Goal: Communication & Community: Share content

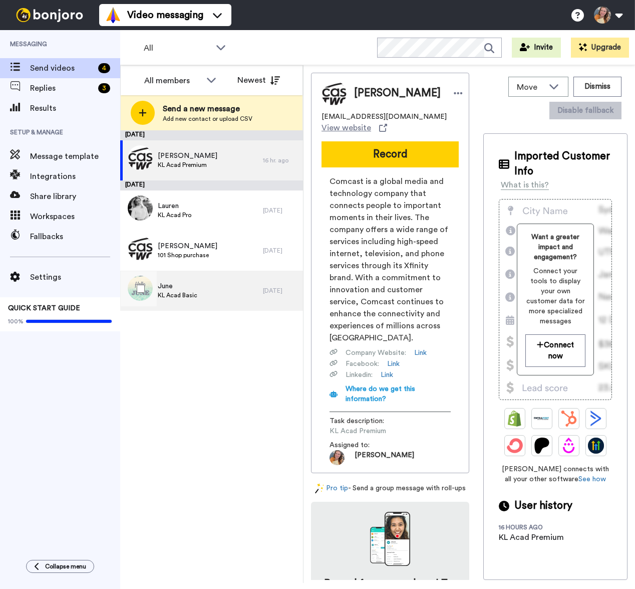
click at [232, 286] on div "June KL Acad Basic" at bounding box center [191, 291] width 143 height 40
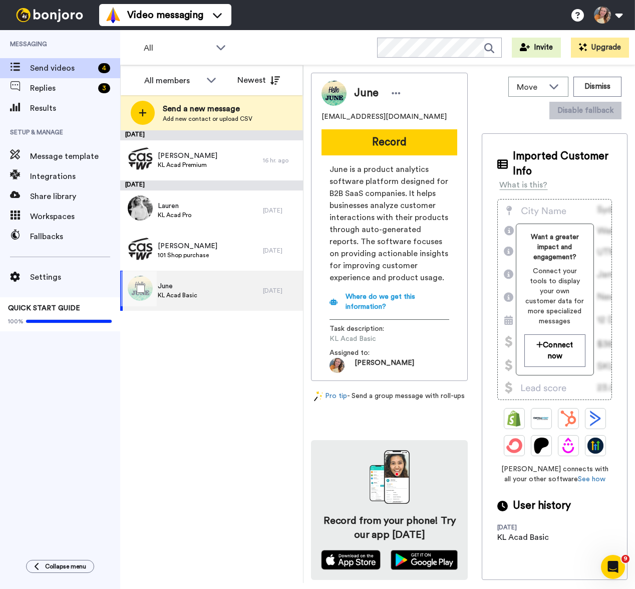
click at [220, 283] on div "June KL Acad Basic" at bounding box center [191, 291] width 143 height 40
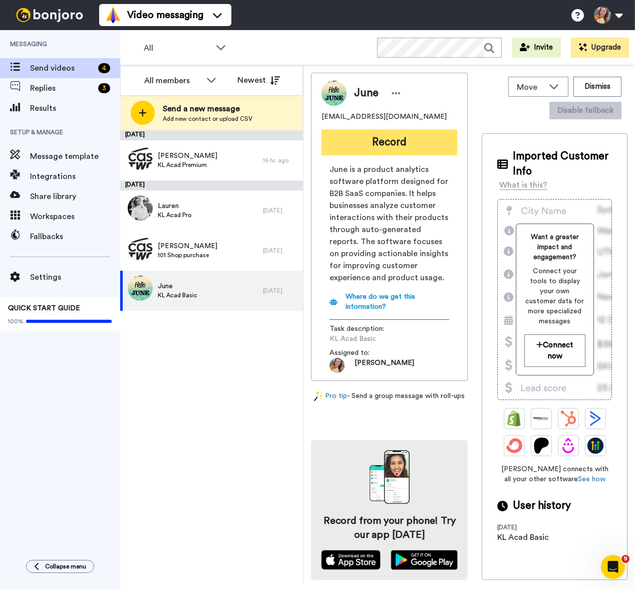
click at [374, 149] on button "Record" at bounding box center [390, 142] width 136 height 26
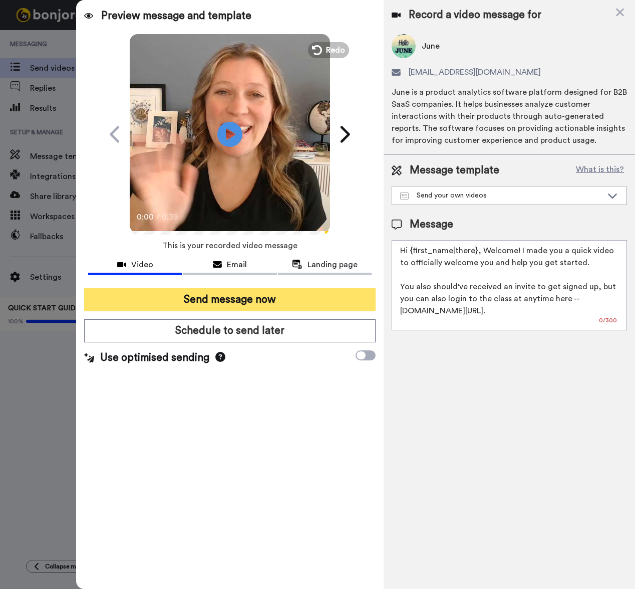
click at [269, 299] on button "Send message now" at bounding box center [230, 299] width 292 height 23
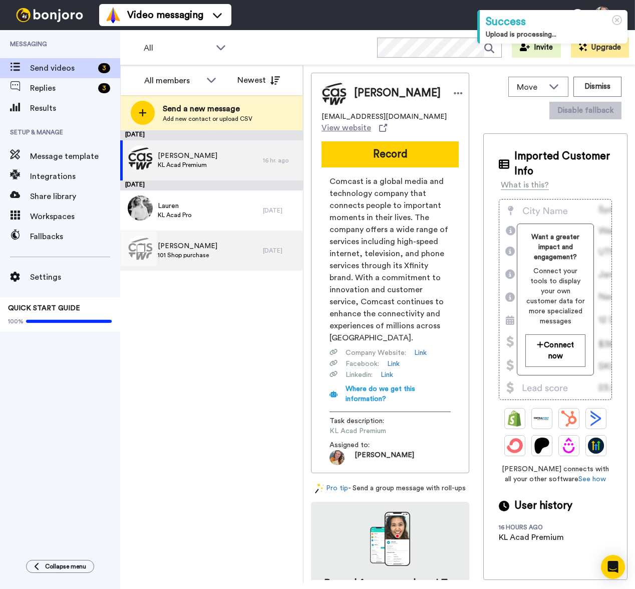
click at [221, 254] on div "NANCI 101 Shop purchase" at bounding box center [191, 251] width 143 height 40
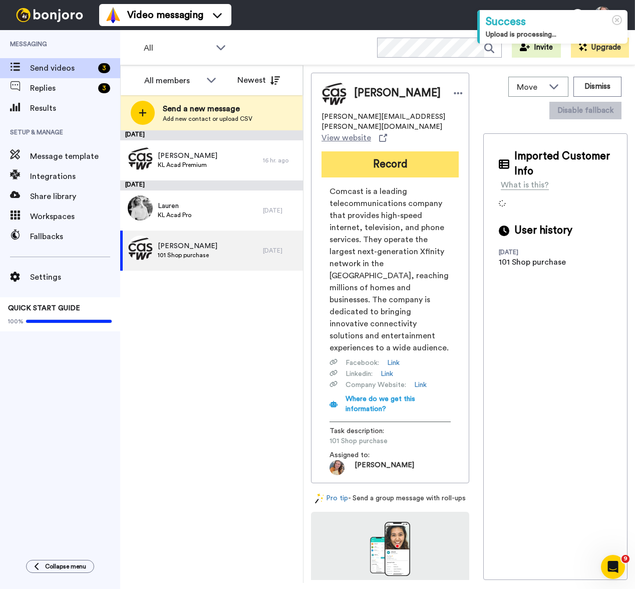
click at [361, 160] on button "Record" at bounding box center [390, 164] width 137 height 26
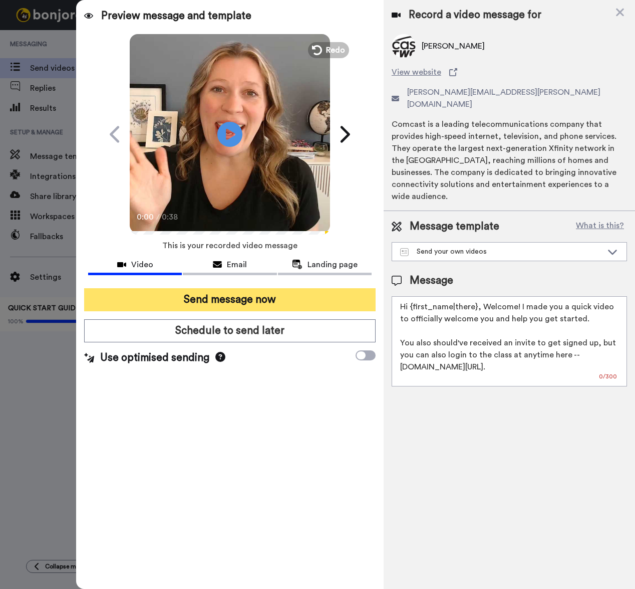
click at [281, 300] on button "Send message now" at bounding box center [230, 299] width 292 height 23
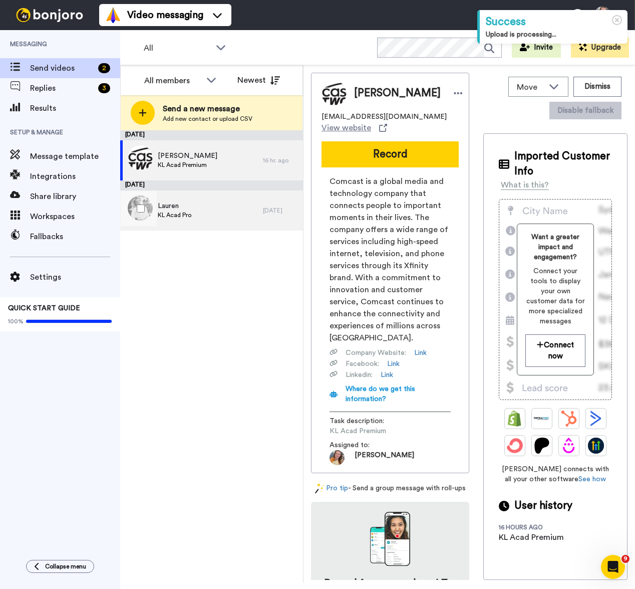
click at [239, 213] on div "[PERSON_NAME] Acad Pro" at bounding box center [191, 210] width 143 height 40
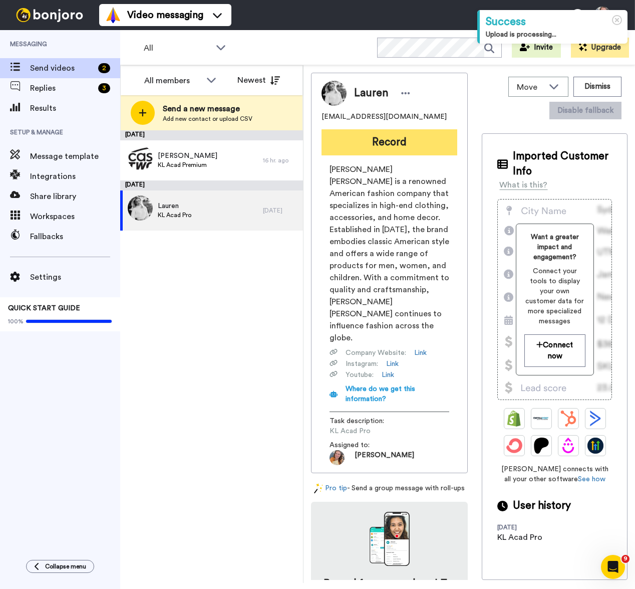
click at [403, 140] on button "Record" at bounding box center [390, 142] width 136 height 26
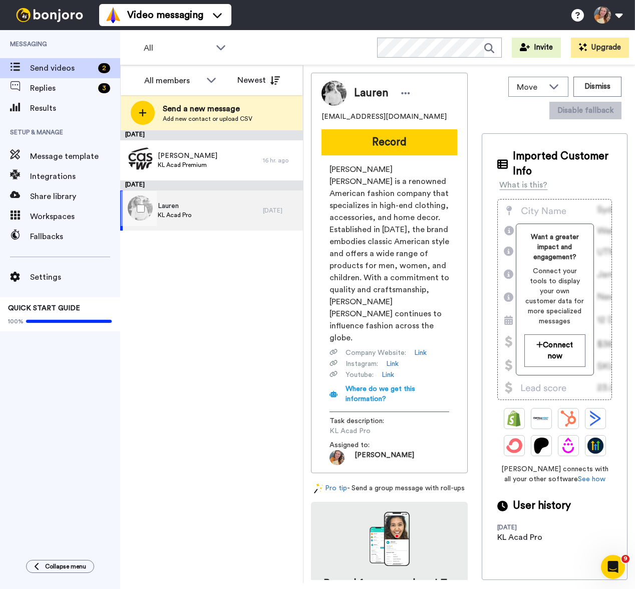
click at [270, 211] on div "[DATE]" at bounding box center [280, 210] width 35 height 8
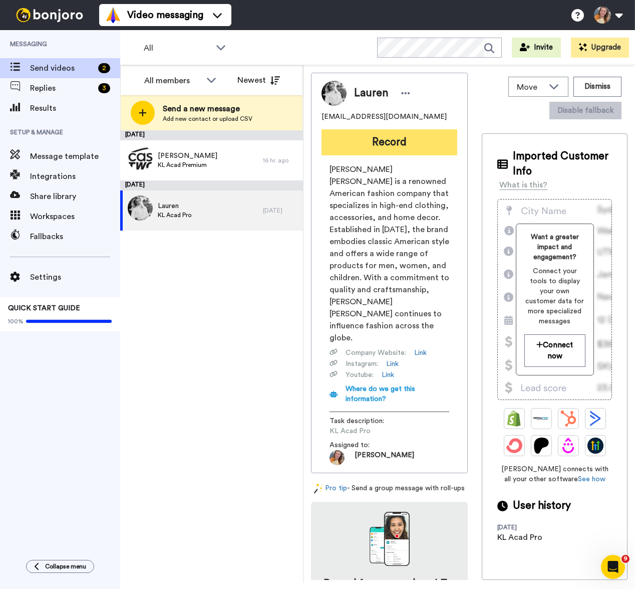
click at [367, 143] on button "Record" at bounding box center [390, 142] width 136 height 26
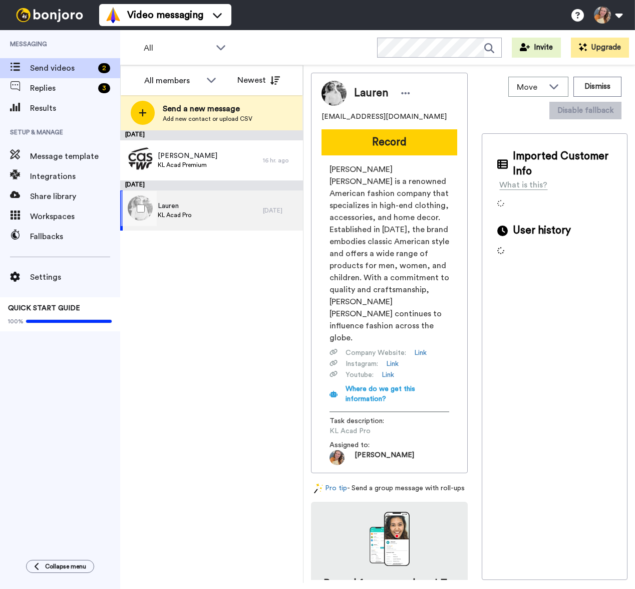
click at [256, 214] on div "[PERSON_NAME] Acad Pro" at bounding box center [191, 210] width 143 height 40
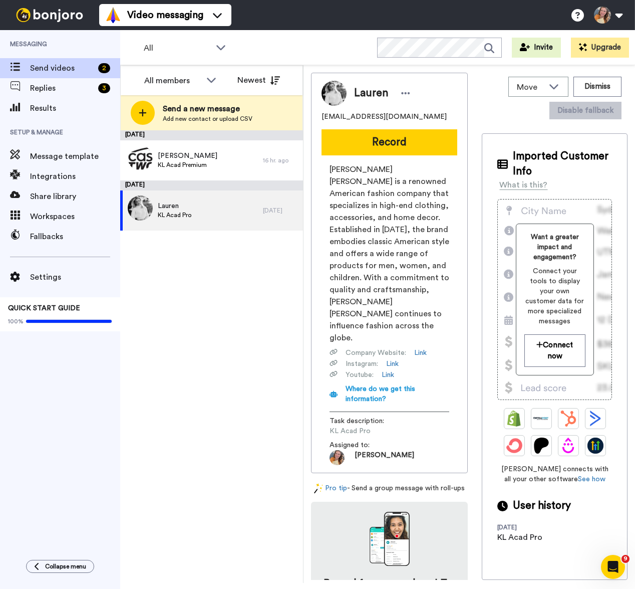
click at [403, 156] on div "Lauren [EMAIL_ADDRESS][DOMAIN_NAME] Record [PERSON_NAME] [PERSON_NAME] is a ren…" at bounding box center [389, 273] width 157 height 400
click at [403, 147] on button "Record" at bounding box center [390, 142] width 136 height 26
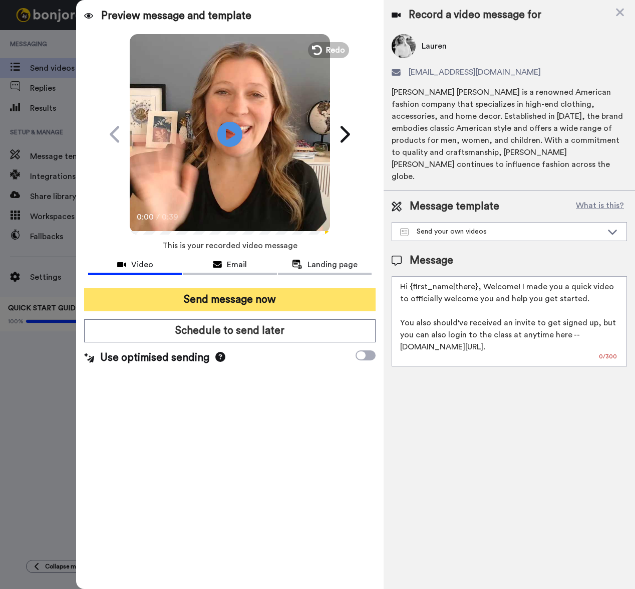
click at [239, 296] on button "Send message now" at bounding box center [230, 299] width 292 height 23
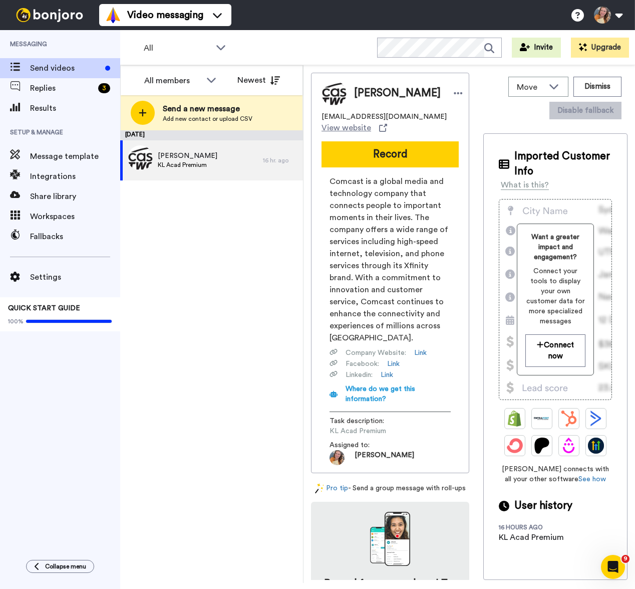
click at [266, 503] on div "August 14 Margie KL Acad Premium 16 hr. ago" at bounding box center [211, 356] width 183 height 453
